Goal: Transaction & Acquisition: Purchase product/service

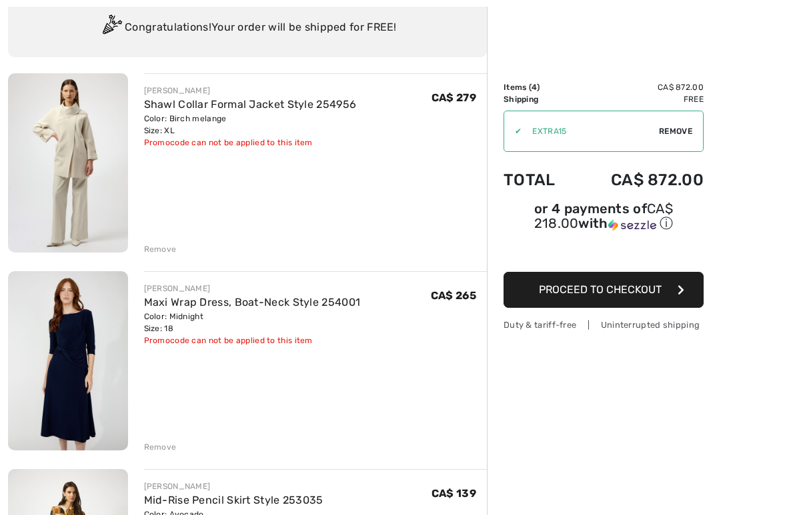
scroll to position [102, 0]
click at [164, 252] on div "Remove" at bounding box center [160, 249] width 33 height 12
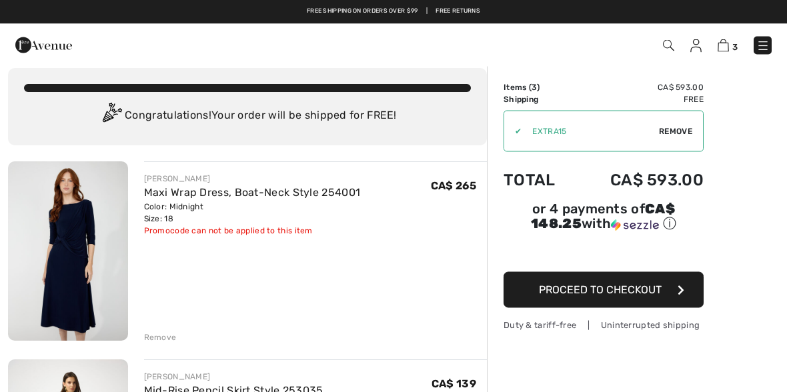
scroll to position [0, 0]
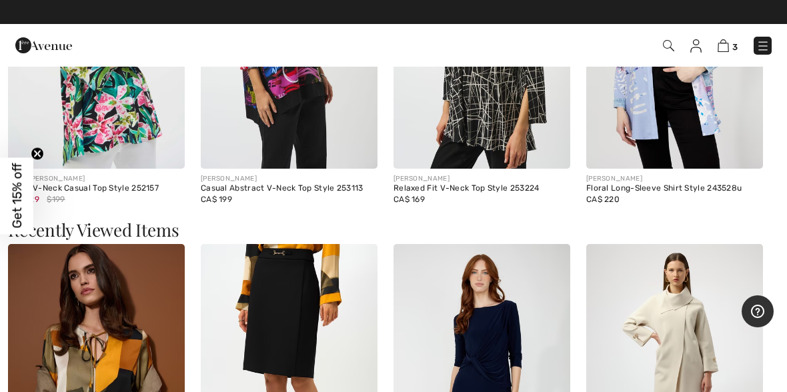
scroll to position [1752, 0]
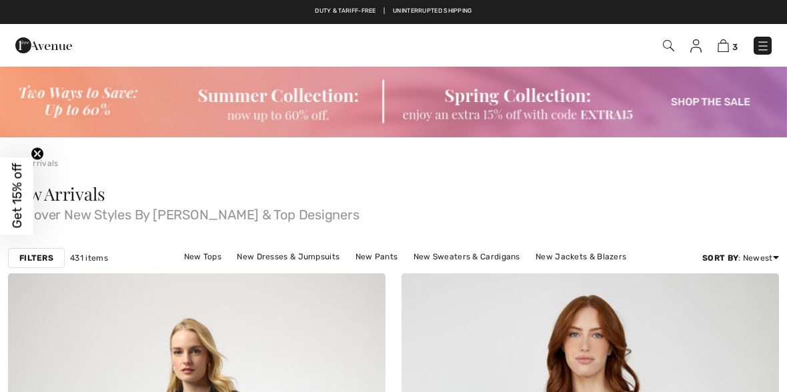
scroll to position [10037, 0]
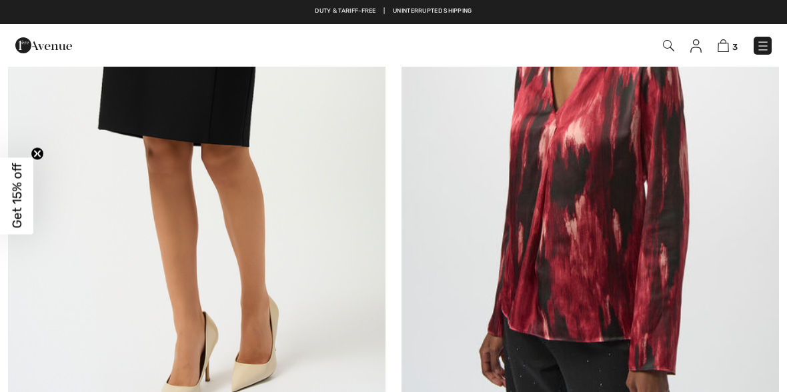
checkbox input "true"
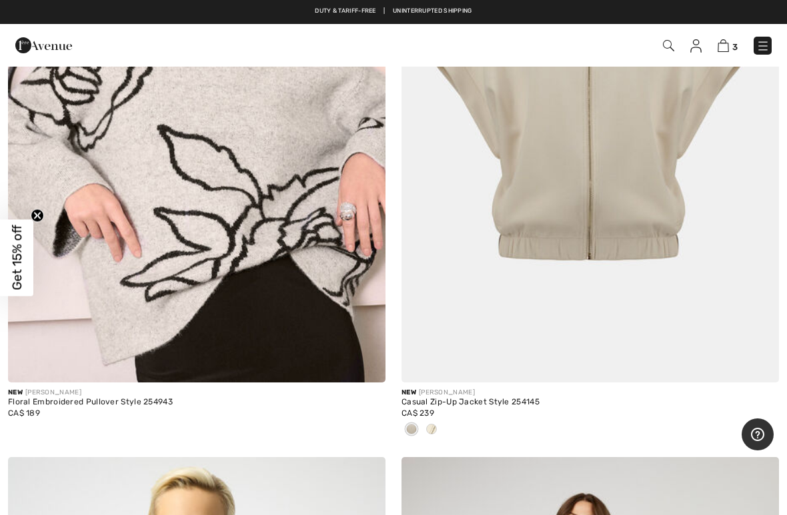
scroll to position [14610, 0]
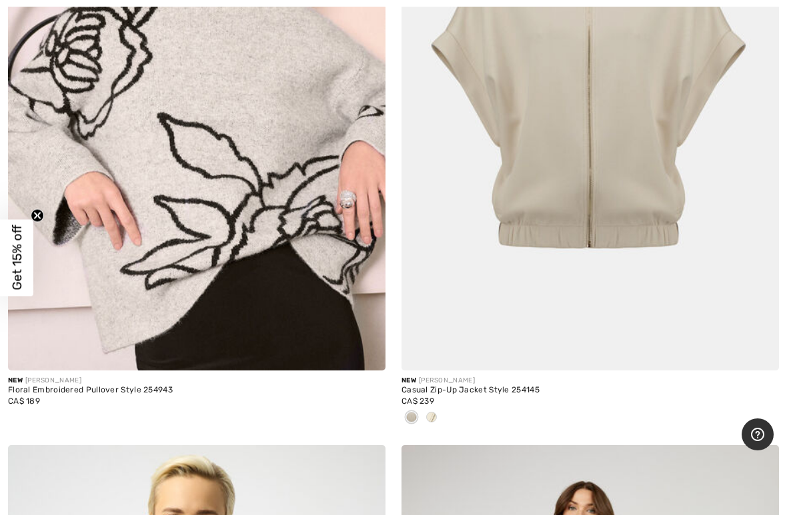
click at [204, 209] on img at bounding box center [196, 88] width 377 height 566
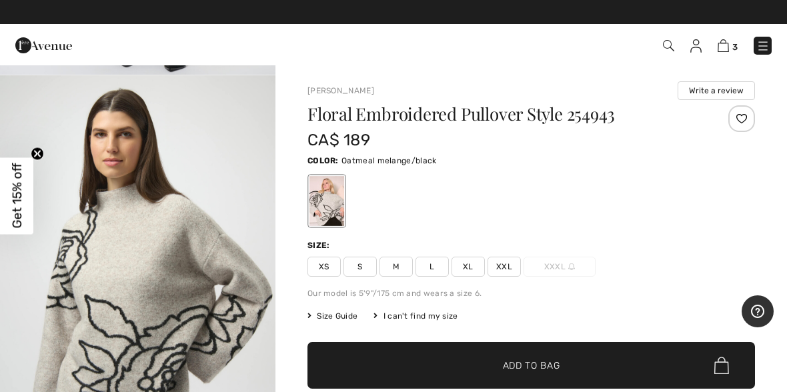
scroll to position [810, 0]
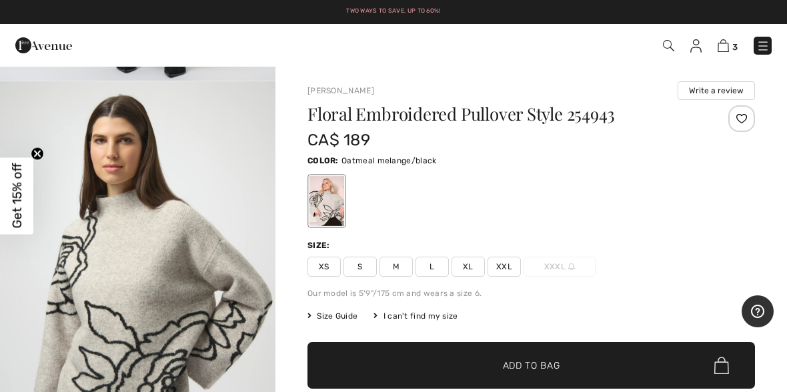
click at [471, 264] on span "XL" at bounding box center [467, 267] width 33 height 20
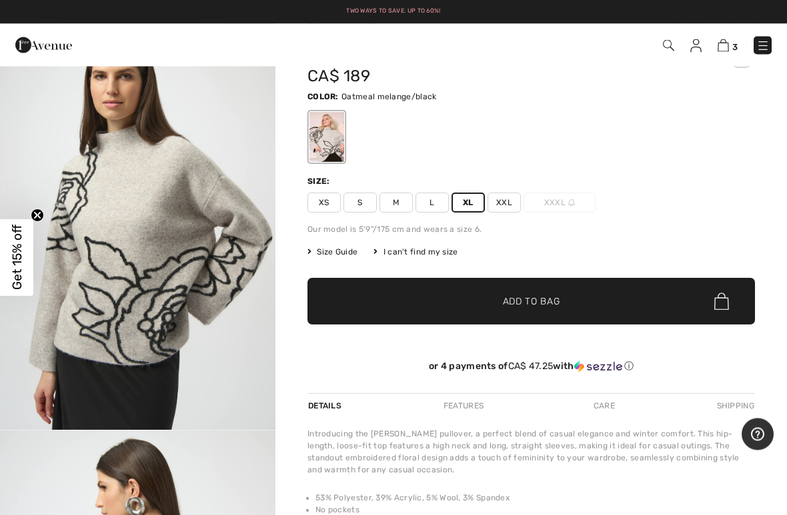
scroll to position [66, 0]
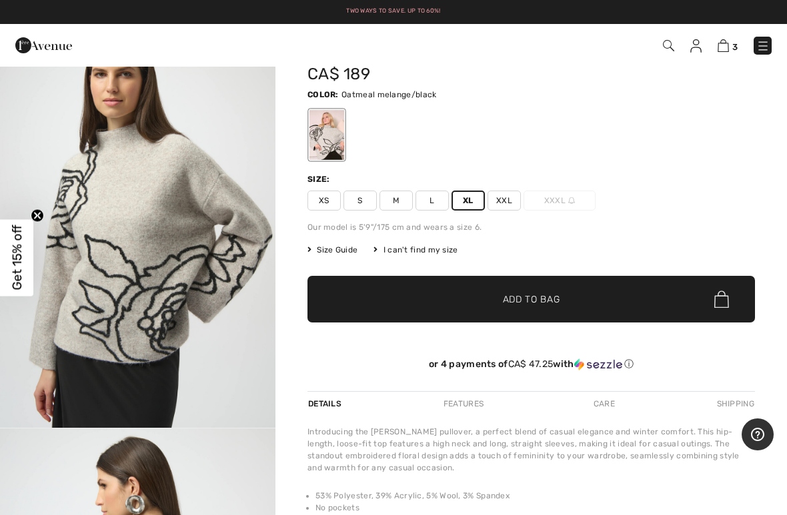
click at [613, 311] on span "✔ Added to Bag Add to Bag" at bounding box center [530, 299] width 447 height 47
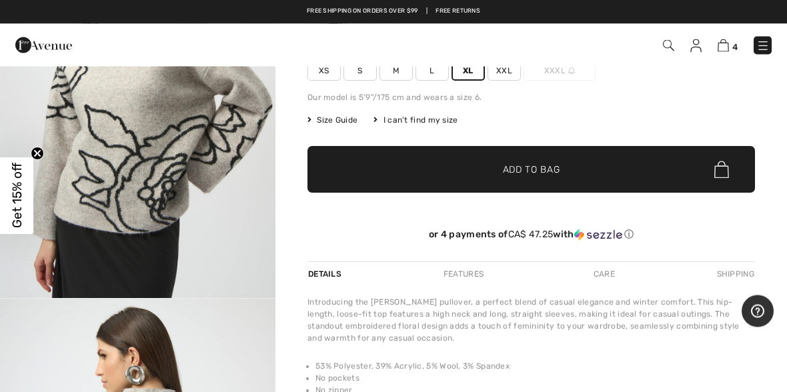
scroll to position [193, 0]
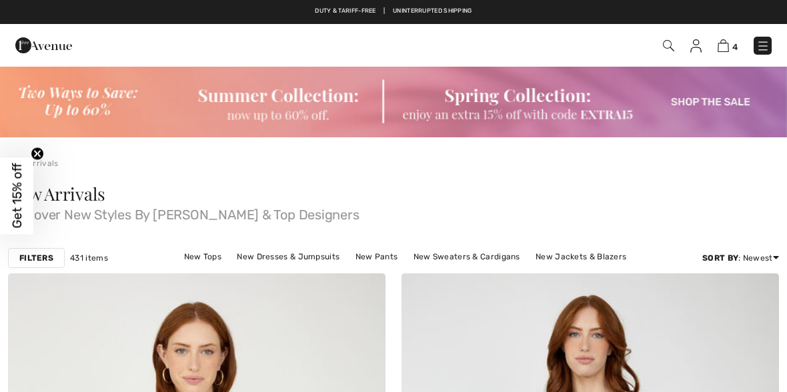
checkbox input "true"
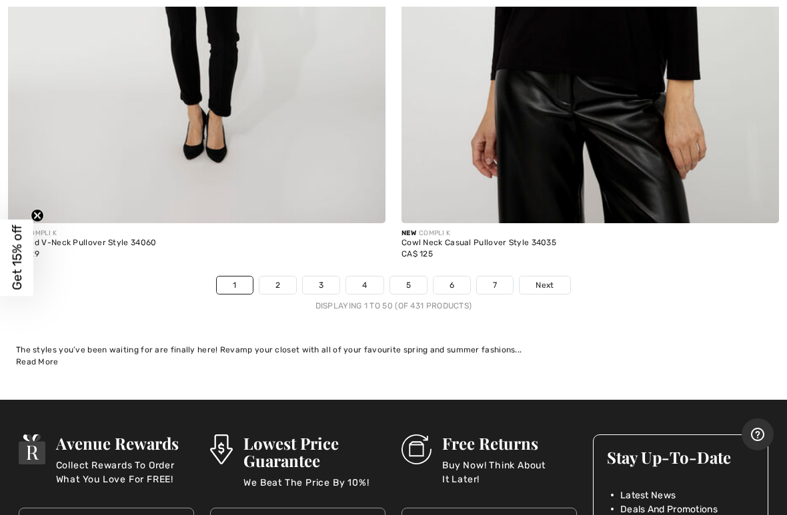
scroll to position [16218, 0]
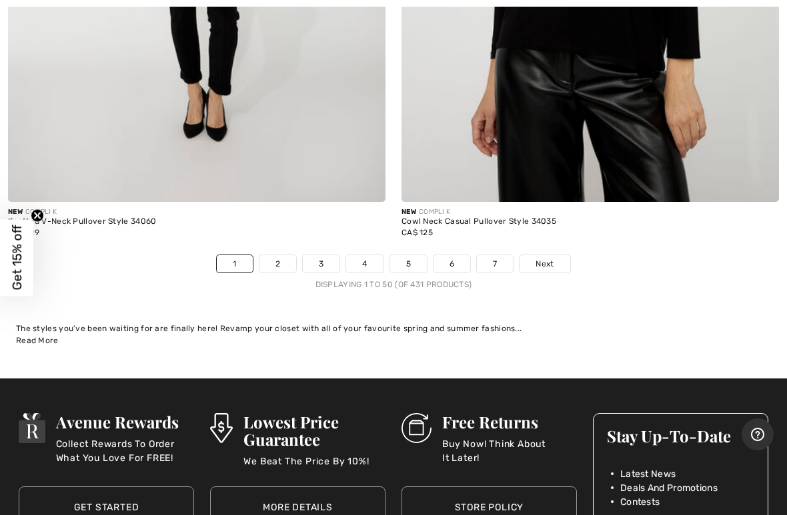
click at [285, 279] on div "Displaying 1 to 50 (of 431 products)" at bounding box center [393, 285] width 787 height 12
click at [283, 256] on link "2" at bounding box center [277, 263] width 37 height 17
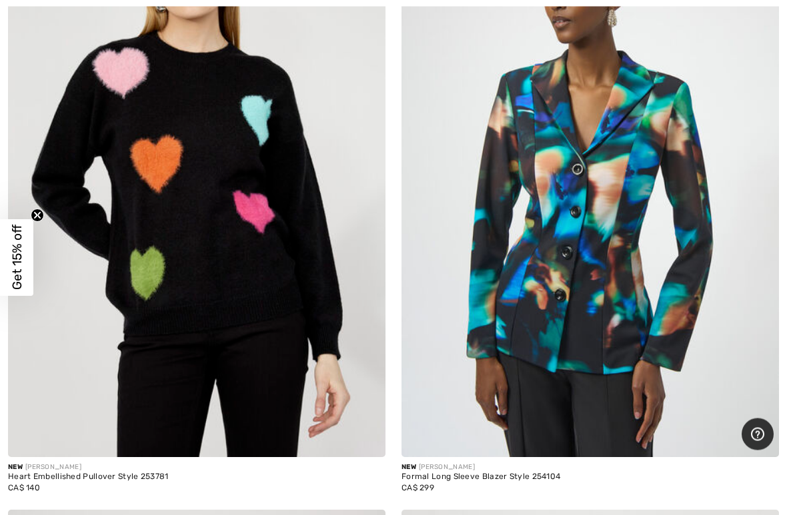
scroll to position [8107, 0]
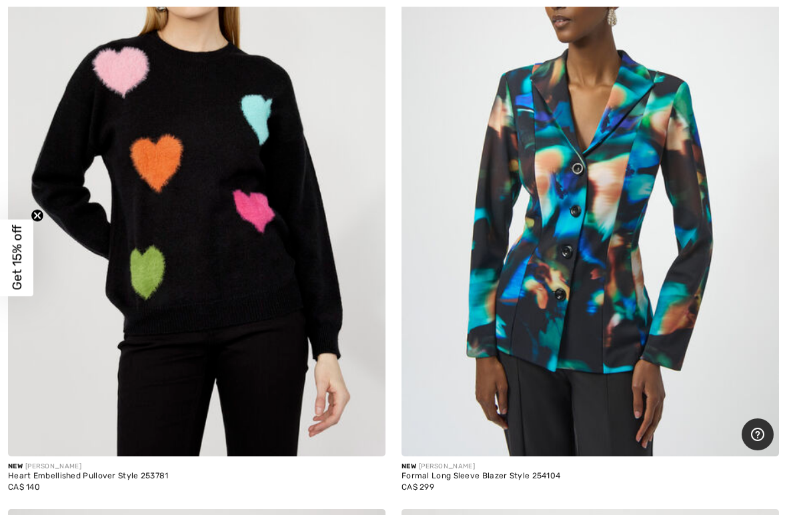
click at [249, 312] on img at bounding box center [196, 174] width 377 height 566
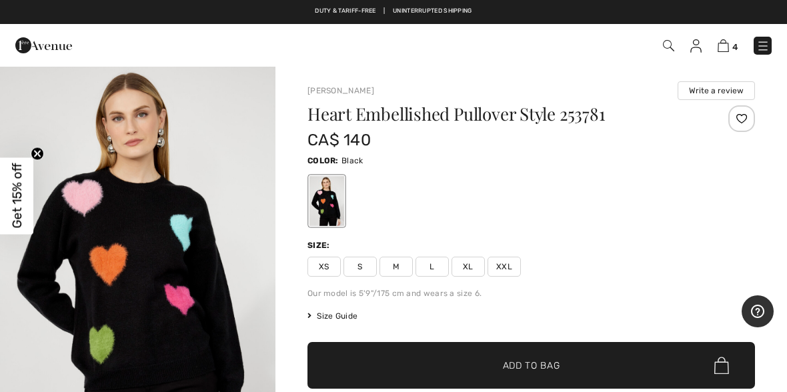
click at [476, 264] on span "XL" at bounding box center [467, 267] width 33 height 20
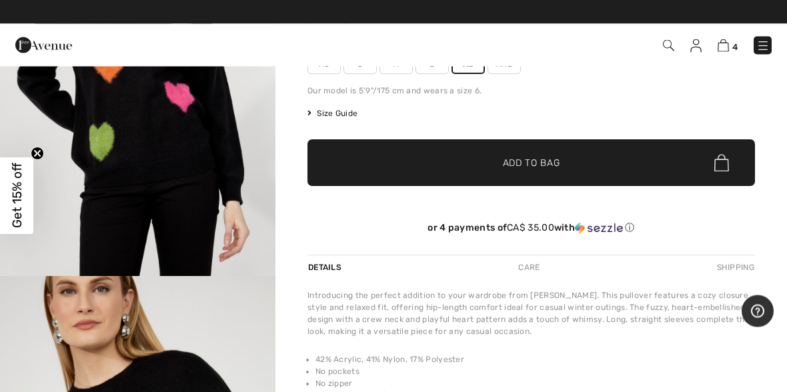
scroll to position [203, 0]
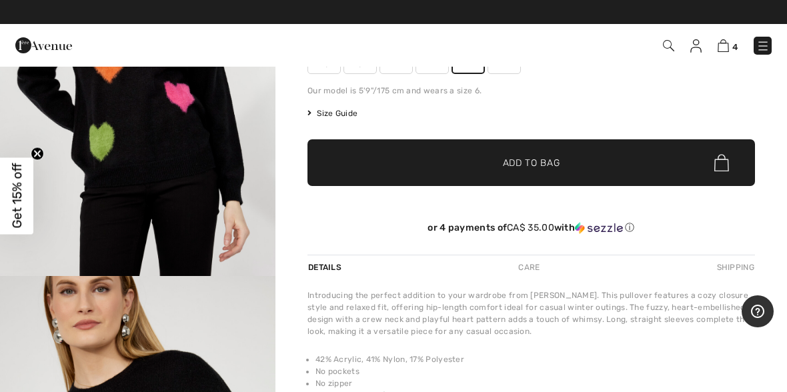
click at [603, 168] on span "✔ Added to Bag Add to Bag" at bounding box center [530, 162] width 447 height 47
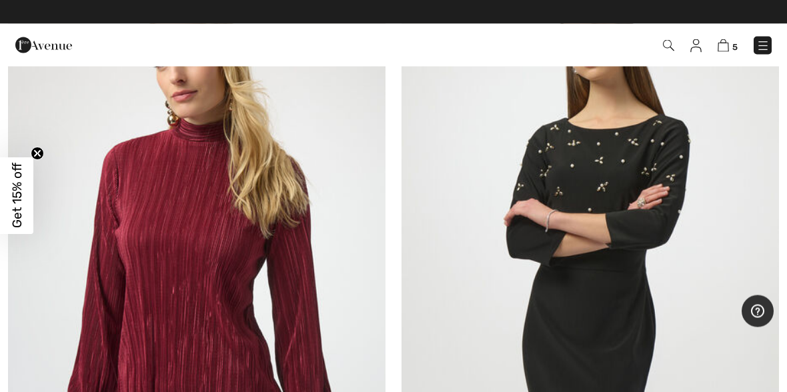
scroll to position [8637, 0]
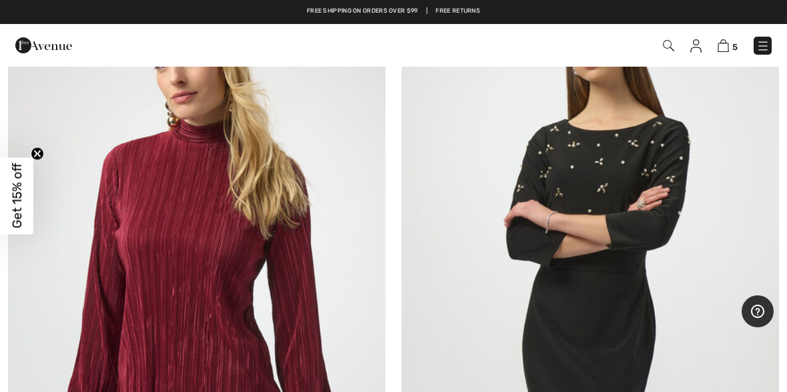
click at [661, 269] on img at bounding box center [589, 262] width 377 height 566
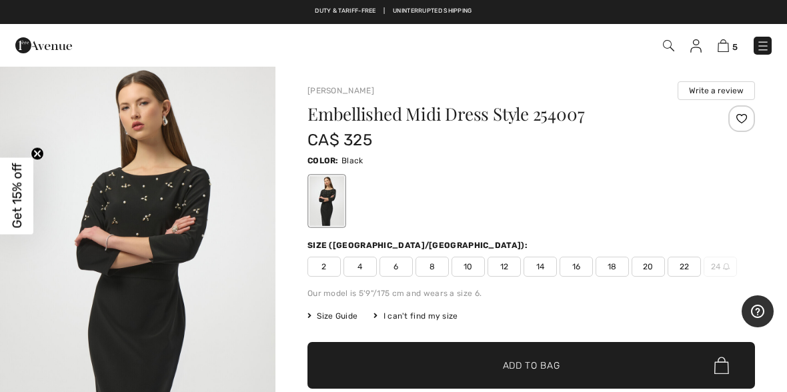
click at [613, 271] on span "18" at bounding box center [611, 267] width 33 height 20
click at [621, 363] on span "✔ Added to Bag Add to Bag" at bounding box center [530, 365] width 447 height 47
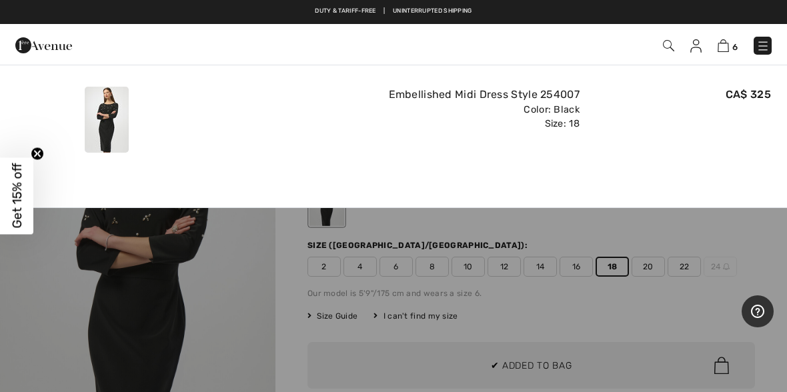
click at [727, 45] on img at bounding box center [722, 45] width 11 height 13
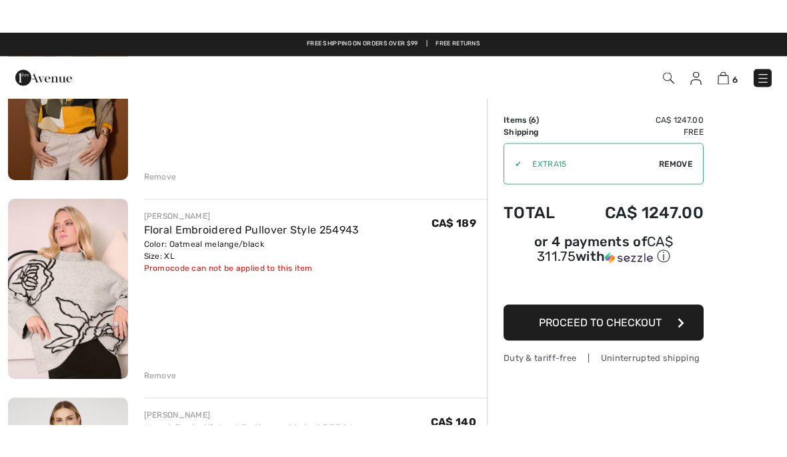
scroll to position [600, 0]
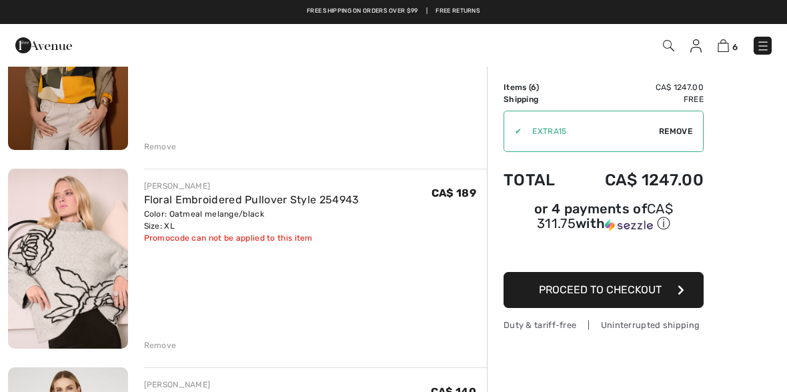
click at [173, 351] on div "[PERSON_NAME] Maxi Wrap Dress, Boat-Neck Style 254001 Color: Midnight Size: 18 …" at bounding box center [247, 338] width 479 height 1526
click at [167, 351] on div "[PERSON_NAME] Maxi Wrap Dress, Boat-Neck Style 254001 Color: Midnight Size: 18 …" at bounding box center [247, 338] width 479 height 1526
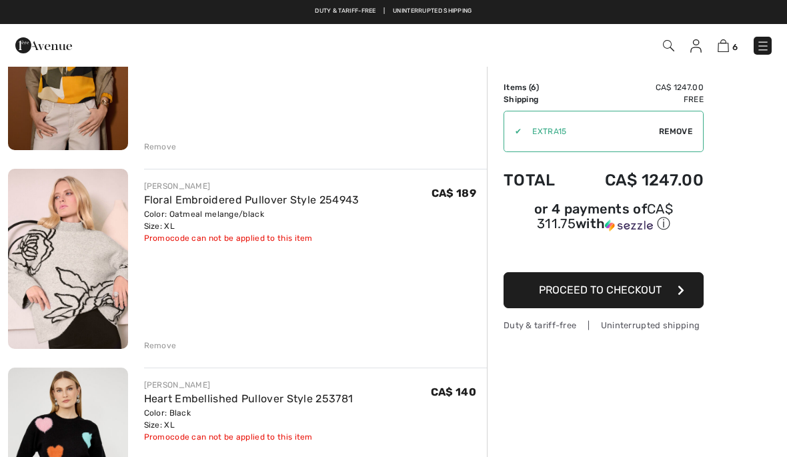
click at [175, 347] on div "Remove" at bounding box center [160, 345] width 33 height 12
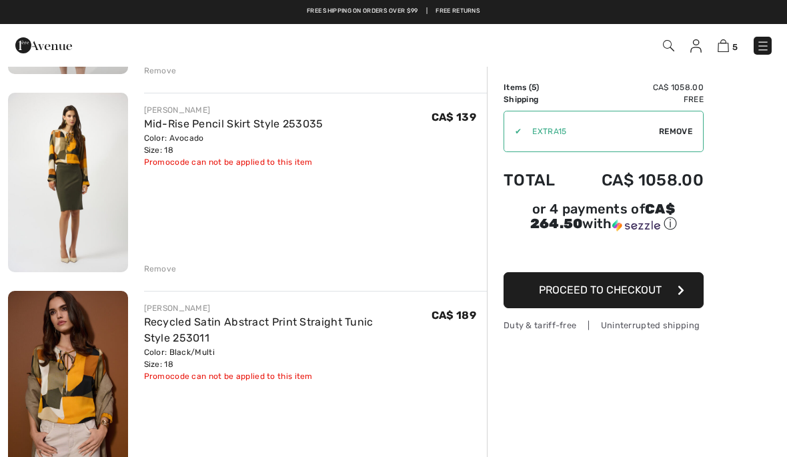
scroll to position [255, 0]
